Goal: Navigation & Orientation: Find specific page/section

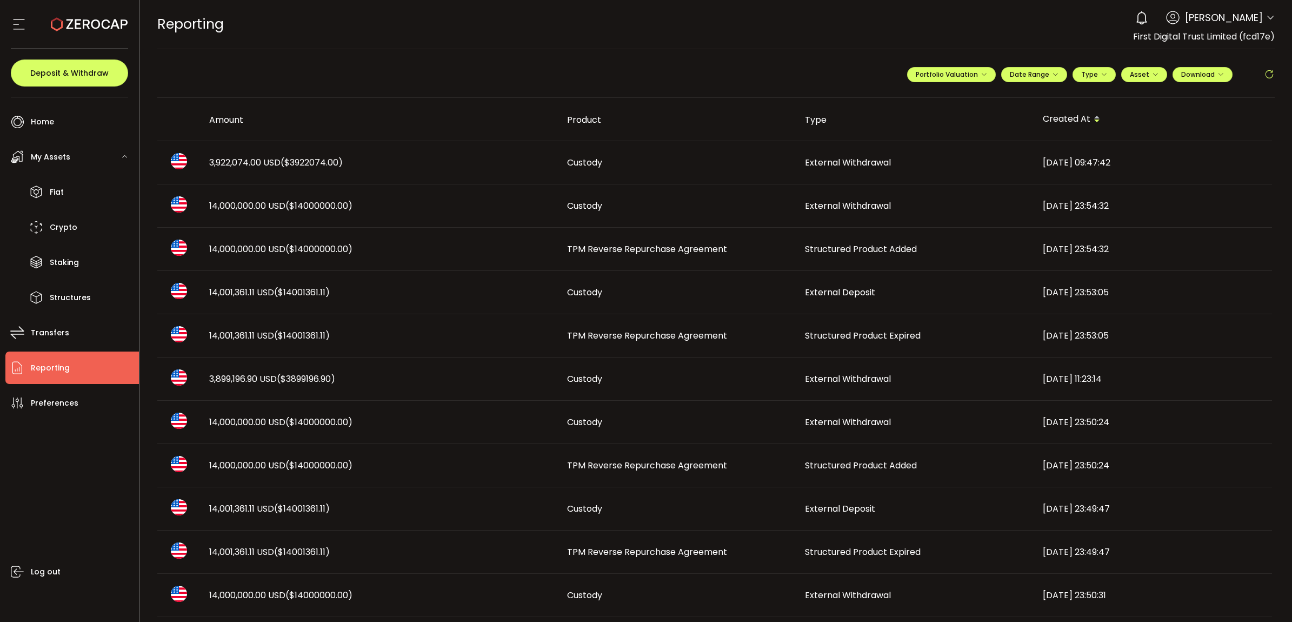
click at [829, 241] on td "Structured Product Added" at bounding box center [915, 249] width 238 height 43
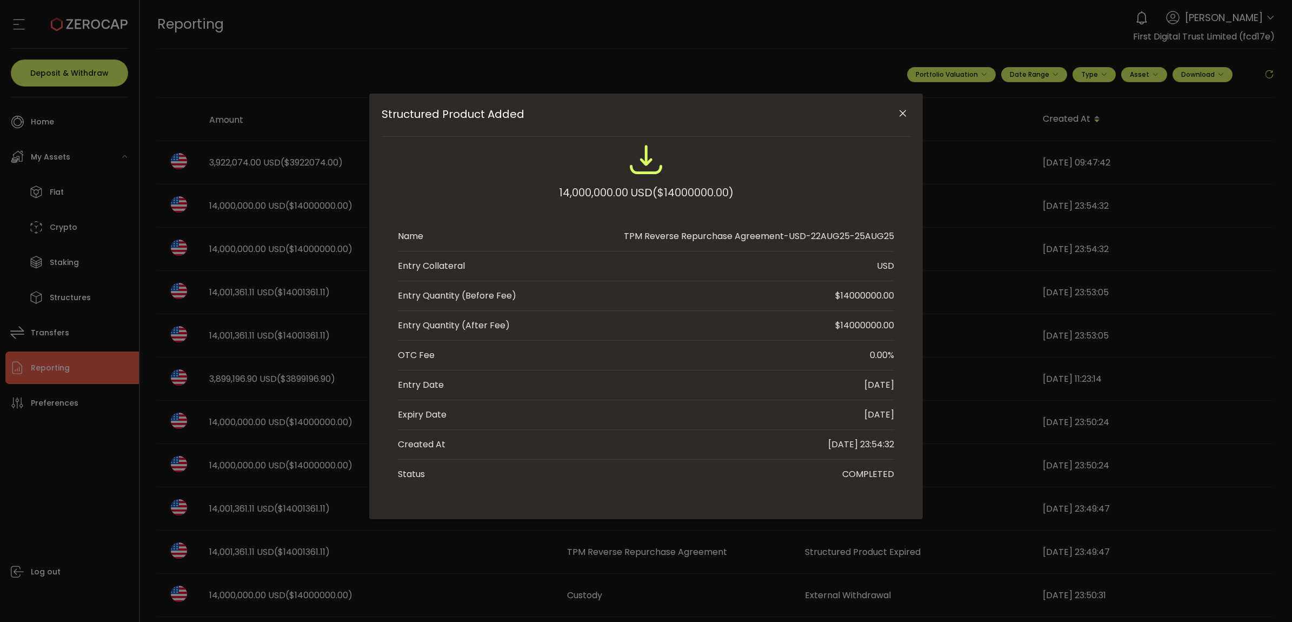
drag, startPoint x: 829, startPoint y: 241, endPoint x: 834, endPoint y: 250, distance: 10.4
click at [834, 250] on li "Name TPM Reverse Repurchase Agreement-USD-22AUG25-25AUG25" at bounding box center [646, 237] width 496 height 30
click at [901, 111] on icon "Close" at bounding box center [903, 113] width 11 height 11
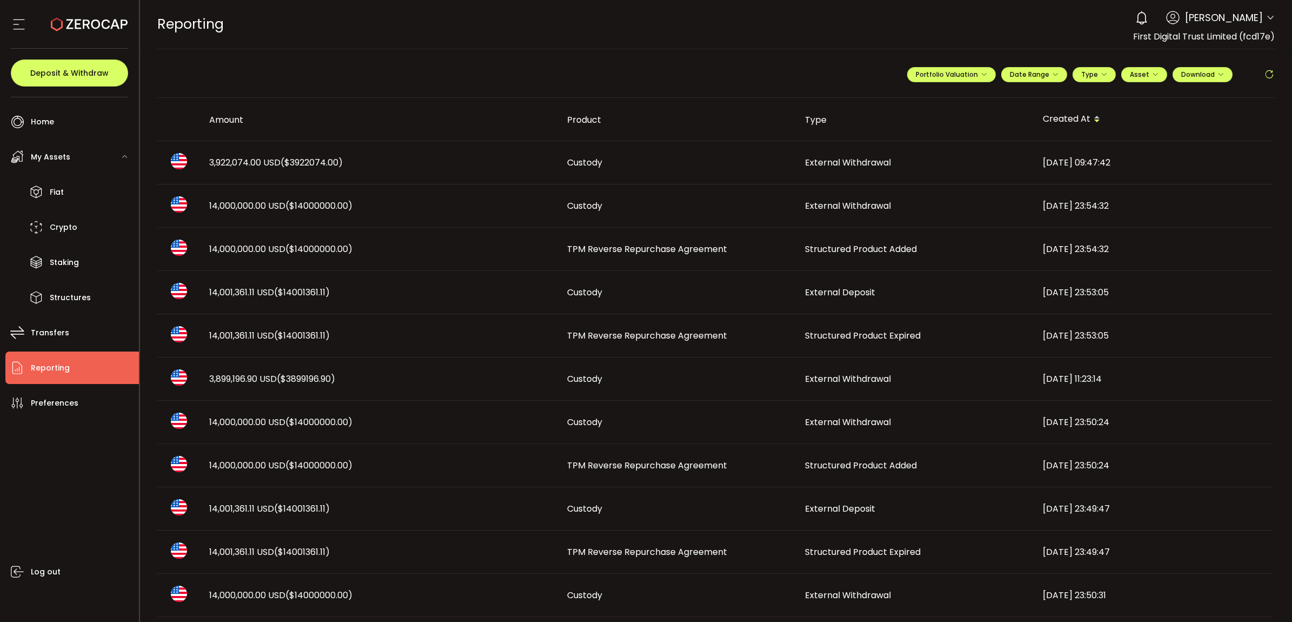
click at [839, 336] on span "Structured Product Expired" at bounding box center [863, 335] width 116 height 12
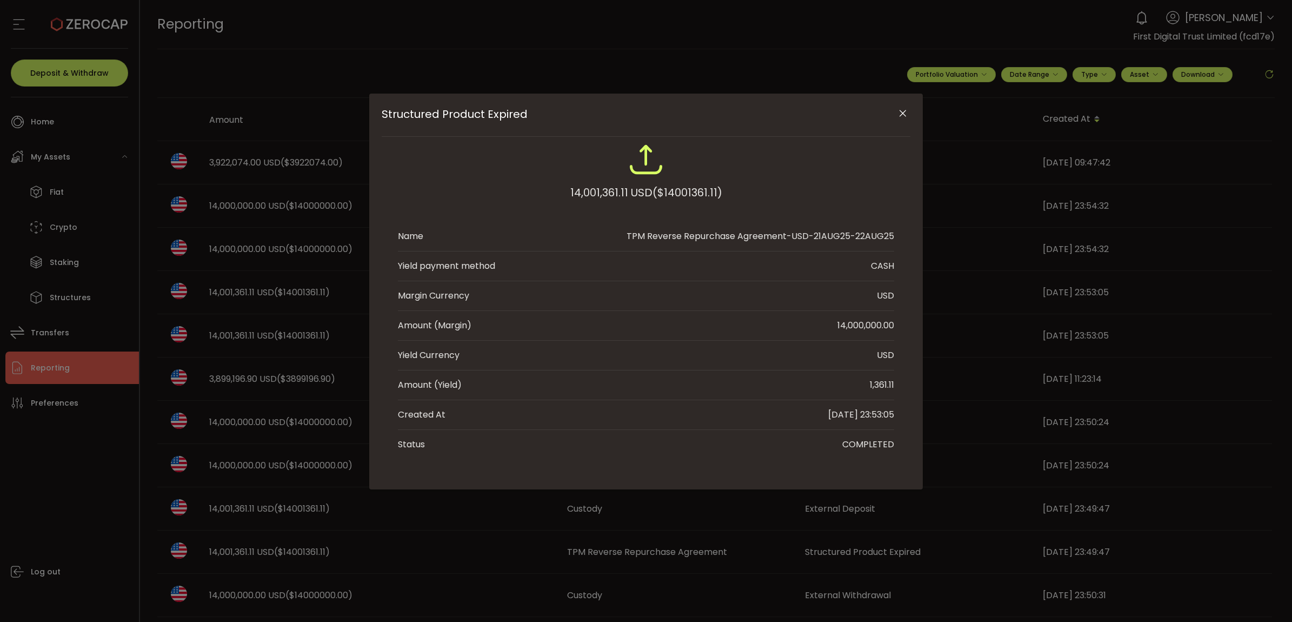
click at [902, 111] on icon "Close" at bounding box center [903, 113] width 11 height 11
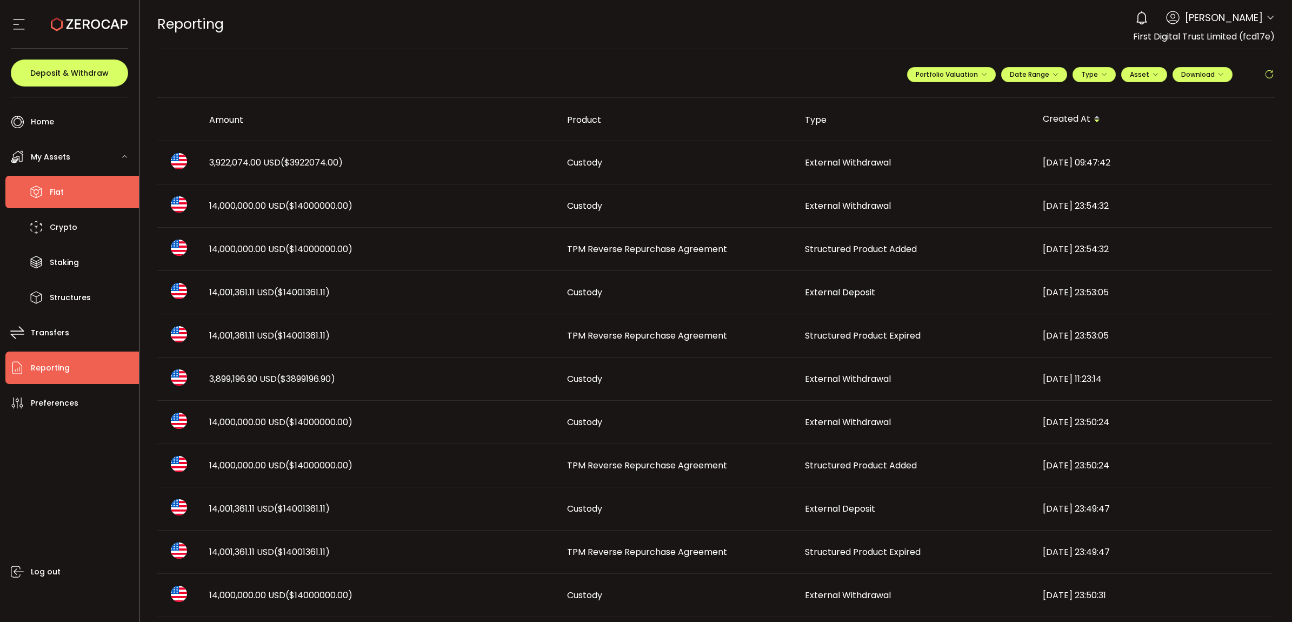
click at [65, 194] on li "Fiat" at bounding box center [72, 192] width 134 height 32
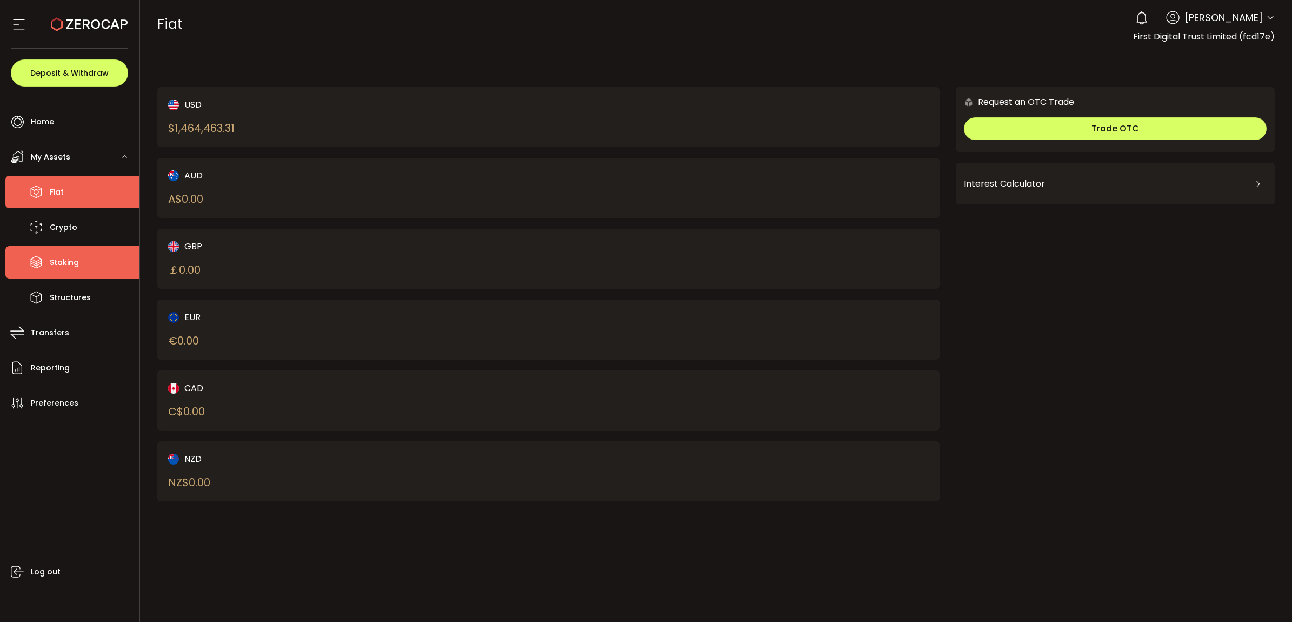
click at [82, 263] on li "Staking" at bounding box center [72, 262] width 134 height 32
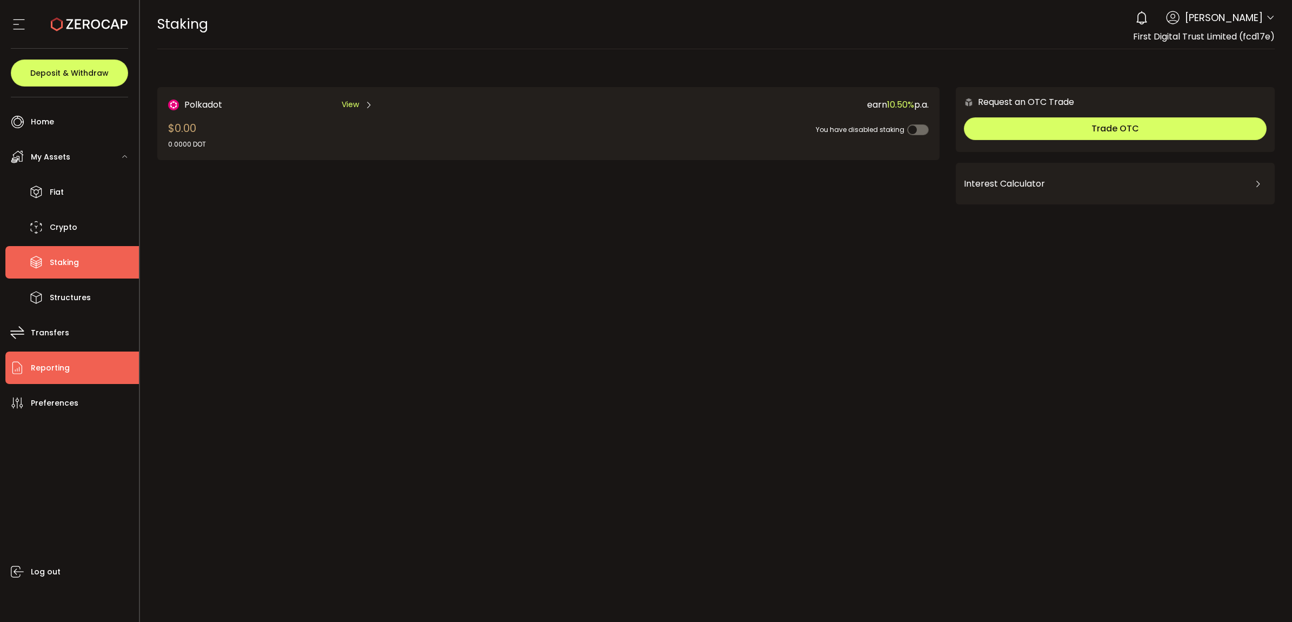
click at [76, 354] on li "Reporting" at bounding box center [72, 367] width 134 height 32
